Goal: Transaction & Acquisition: Purchase product/service

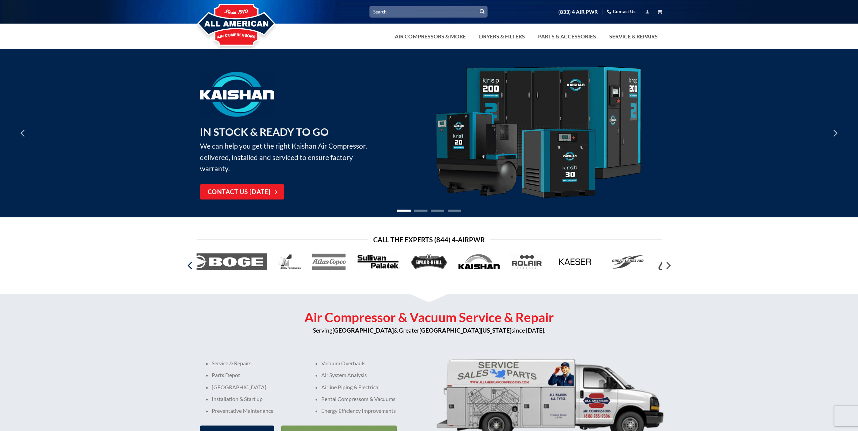
click at [188, 266] on icon "Previous" at bounding box center [190, 266] width 12 height 12
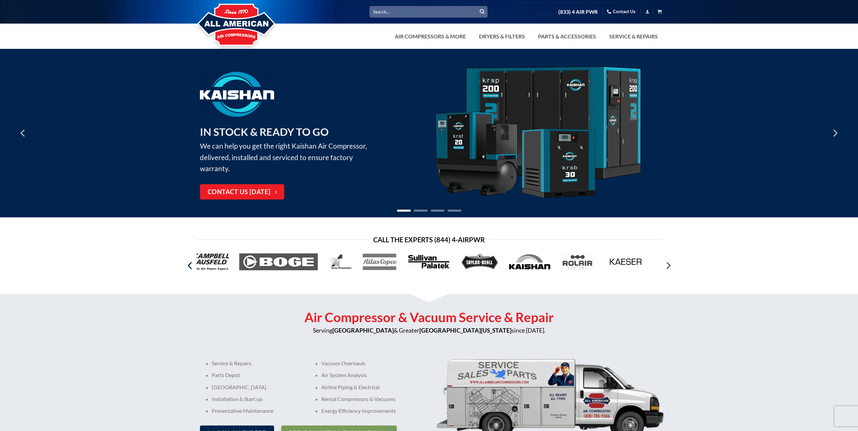
click at [188, 266] on icon "Previous" at bounding box center [190, 265] width 4 height 7
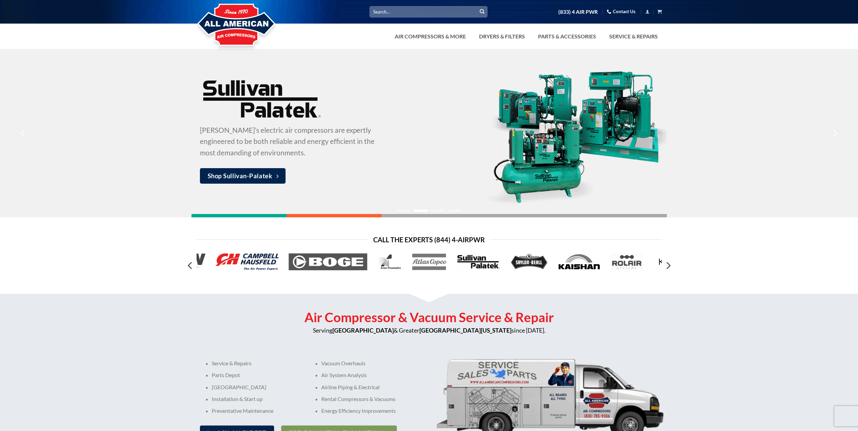
click at [240, 260] on img at bounding box center [247, 262] width 63 height 17
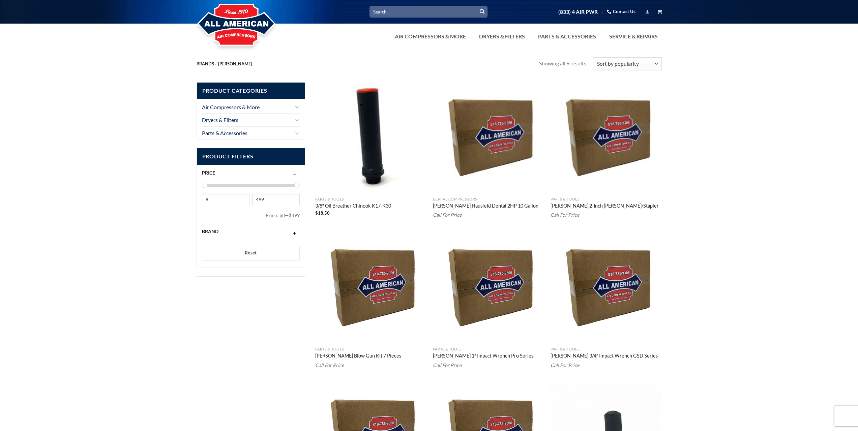
click at [299, 138] on li "Parts & Accessories Filters & Regulators Compressor Pumps Clothing Tanks & Rece…" at bounding box center [251, 132] width 98 height 13
click at [294, 134] on button "Toggle" at bounding box center [296, 133] width 5 height 8
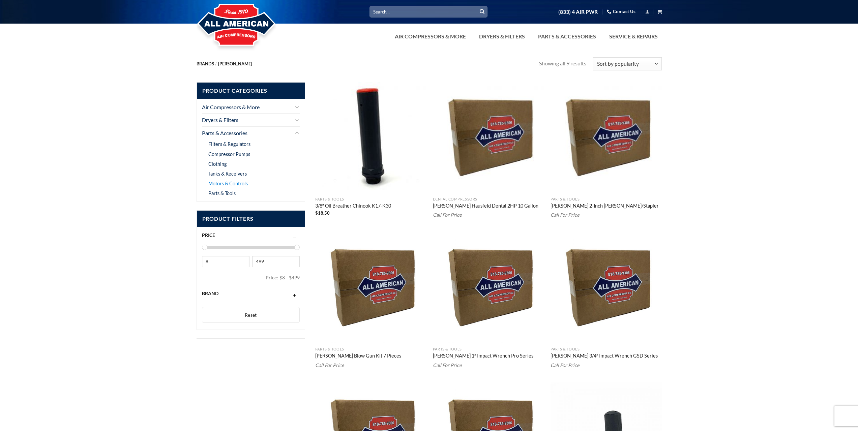
click at [234, 185] on link "Motors & Controls" at bounding box center [227, 184] width 39 height 10
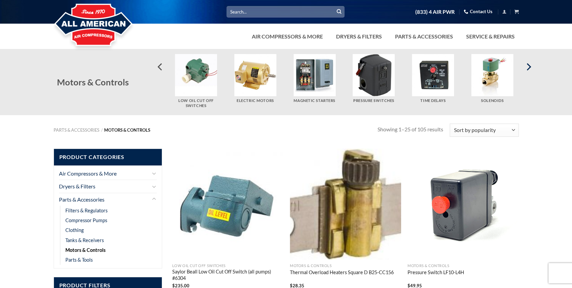
click at [529, 67] on icon "Next" at bounding box center [528, 67] width 12 height 12
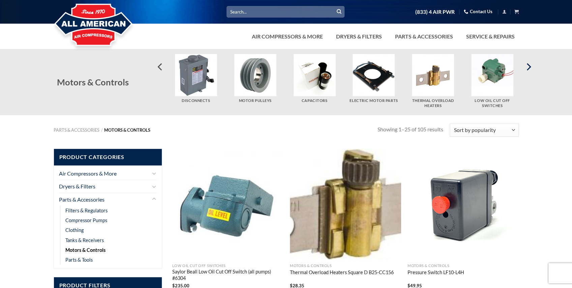
click at [529, 67] on icon "Next" at bounding box center [528, 67] width 12 height 12
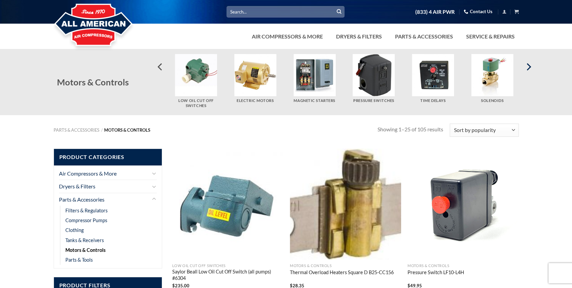
click at [529, 67] on icon "Next" at bounding box center [528, 67] width 12 height 12
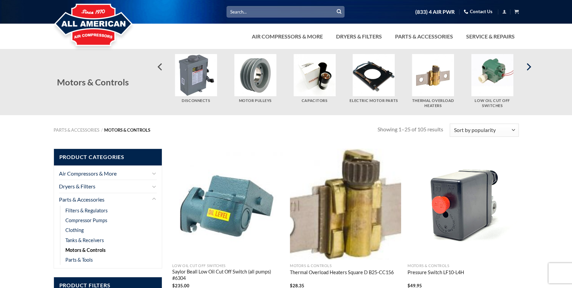
click at [529, 67] on icon "Next" at bounding box center [528, 67] width 12 height 12
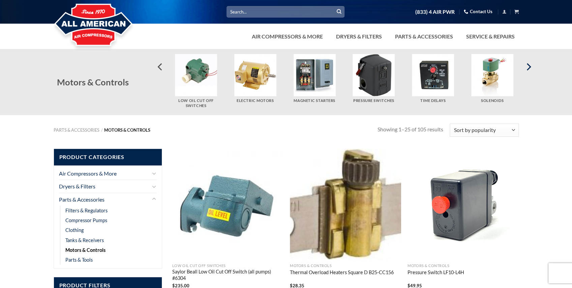
click at [529, 67] on icon "Next" at bounding box center [528, 67] width 12 height 12
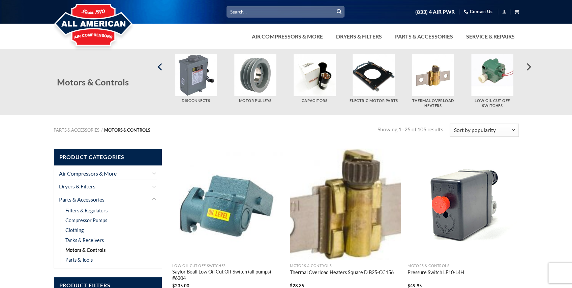
click at [162, 70] on icon "Previous" at bounding box center [160, 67] width 12 height 12
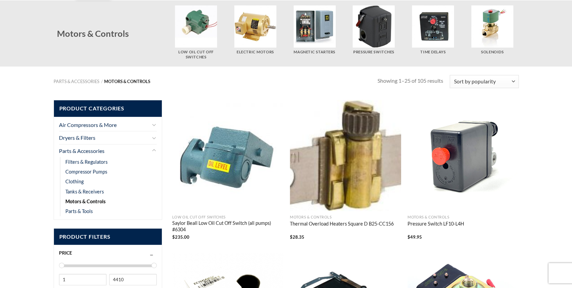
scroll to position [67, 0]
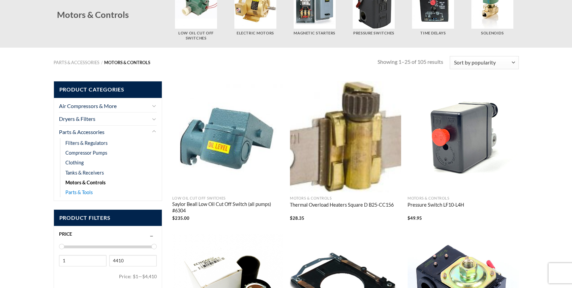
click at [85, 190] on link "Parts & Tools" at bounding box center [78, 192] width 27 height 10
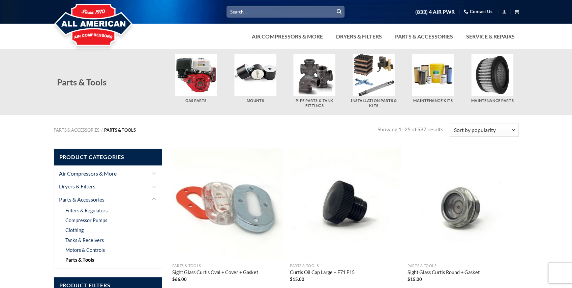
click at [258, 13] on input "Search for:" at bounding box center [286, 11] width 118 height 11
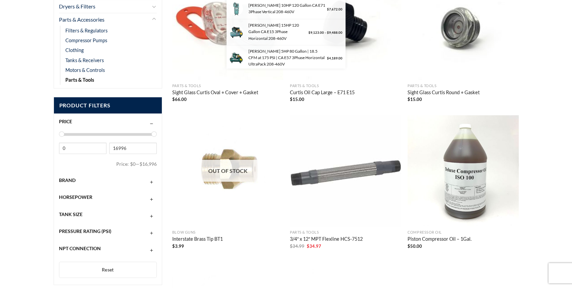
scroll to position [247, 0]
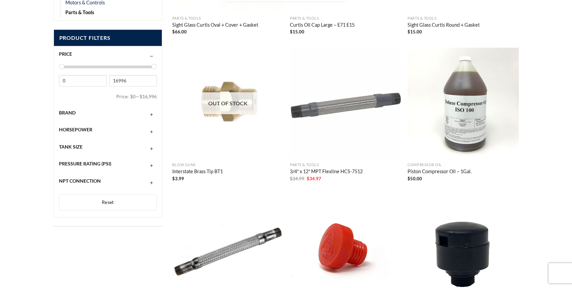
type input "switch"
click at [152, 115] on button "button" at bounding box center [151, 112] width 5 height 5
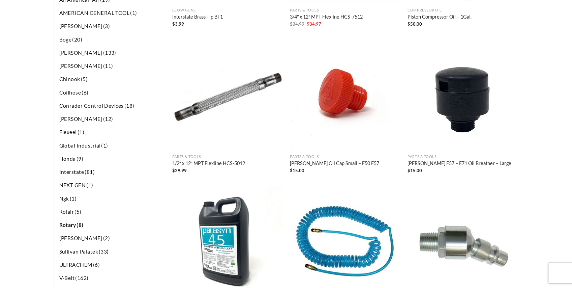
scroll to position [405, 0]
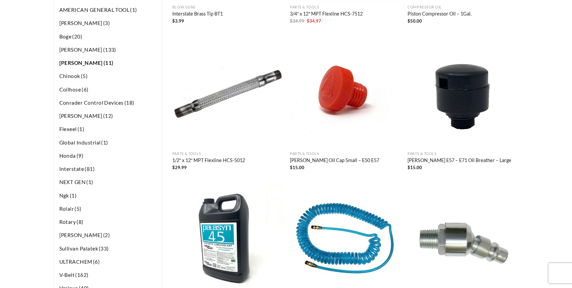
click at [84, 60] on span "Campbell Hausfeld" at bounding box center [81, 63] width 44 height 6
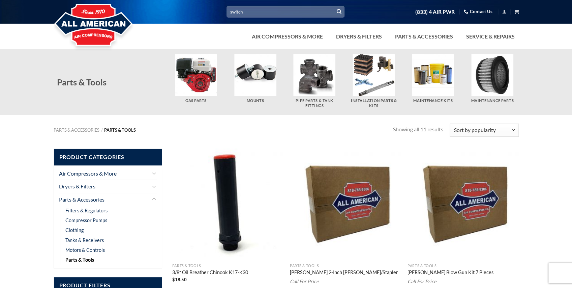
click at [341, 10] on icon "Submit" at bounding box center [339, 12] width 5 height 6
click at [340, 12] on icon "Submit" at bounding box center [339, 12] width 5 height 6
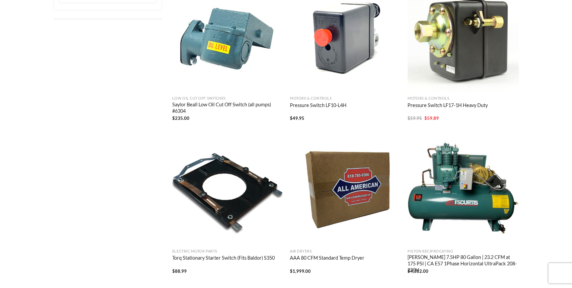
scroll to position [394, 0]
